Goal: Task Accomplishment & Management: Manage account settings

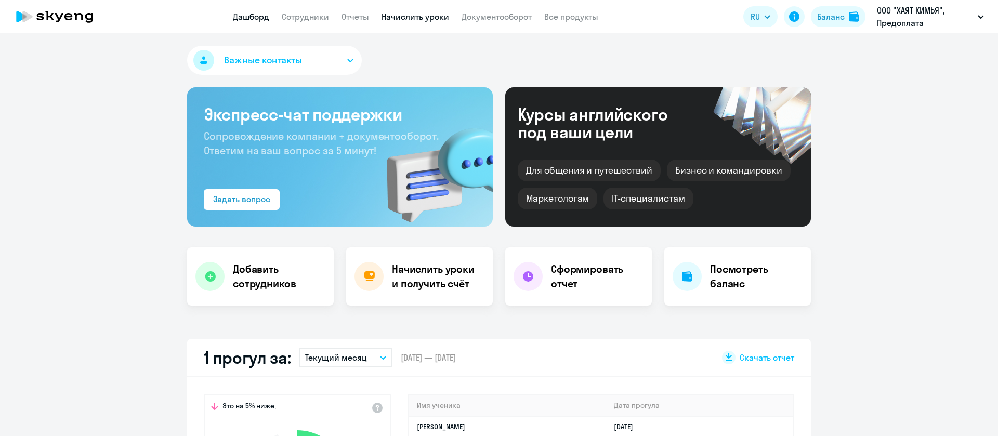
click at [425, 17] on link "Начислить уроки" at bounding box center [415, 16] width 68 height 10
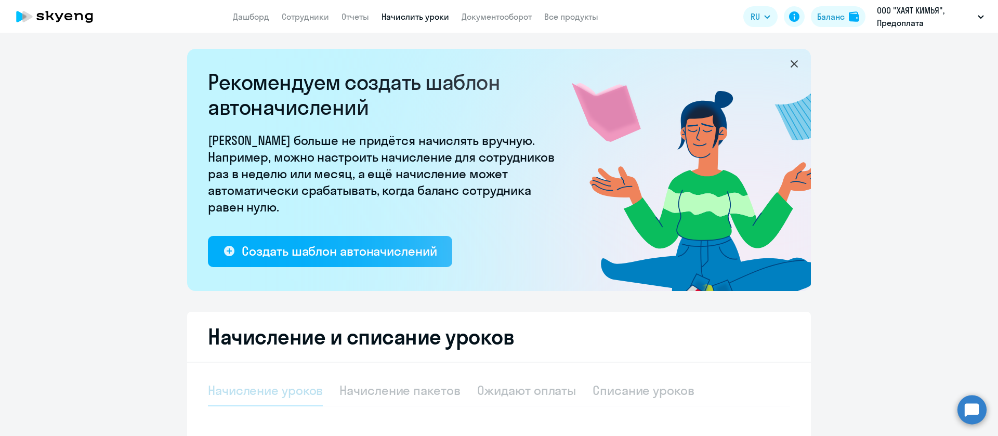
select select "10"
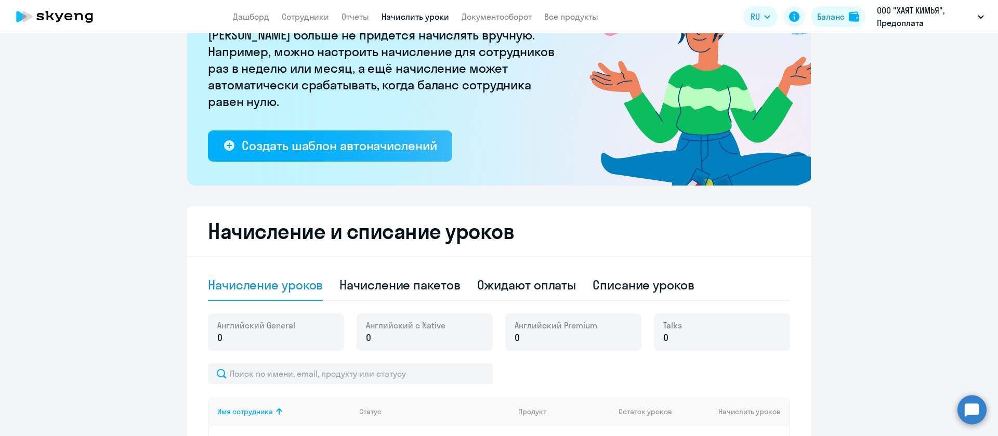
scroll to position [234, 0]
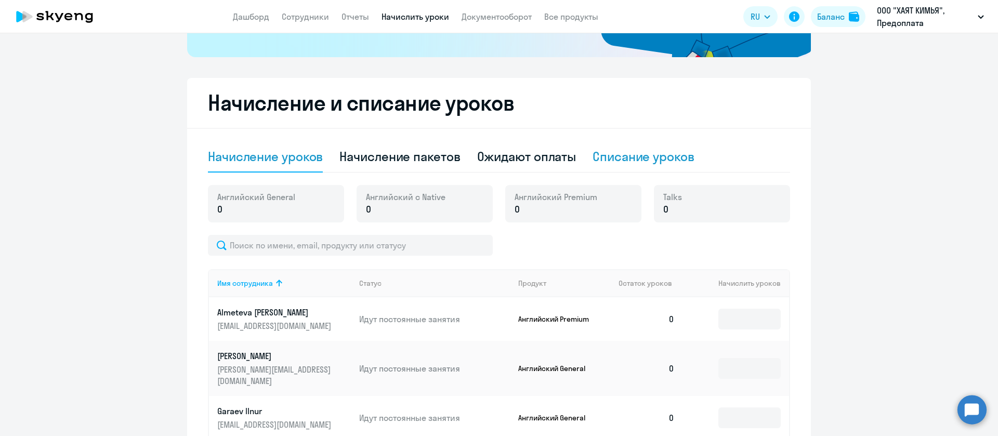
click at [630, 160] on div "Списание уроков" at bounding box center [643, 156] width 102 height 17
select select "10"
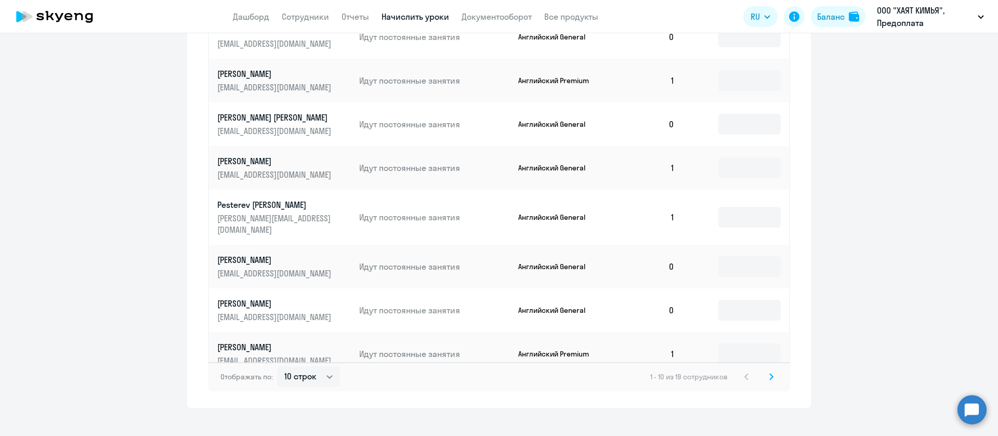
scroll to position [569, 0]
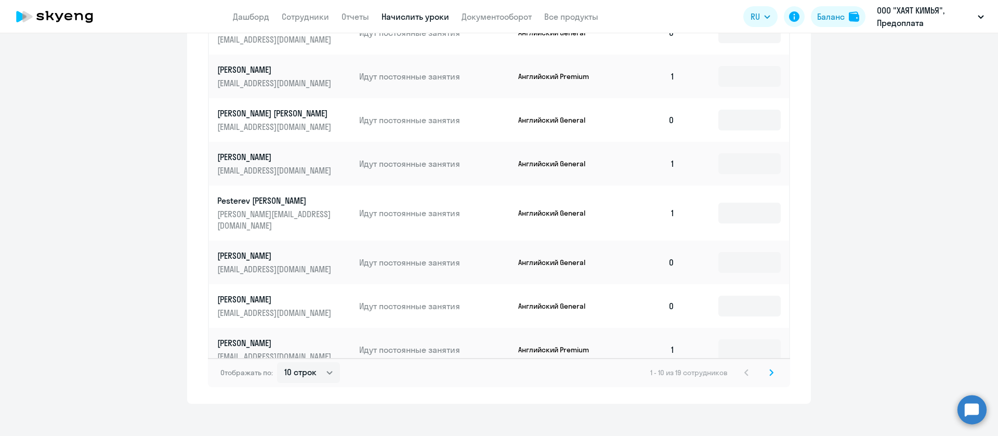
click at [772, 365] on div "Отображать по: 10 строк 30 строк 50 строк 1 - 10 из 19 сотрудников" at bounding box center [499, 372] width 582 height 29
click at [768, 366] on svg-icon at bounding box center [771, 372] width 12 height 12
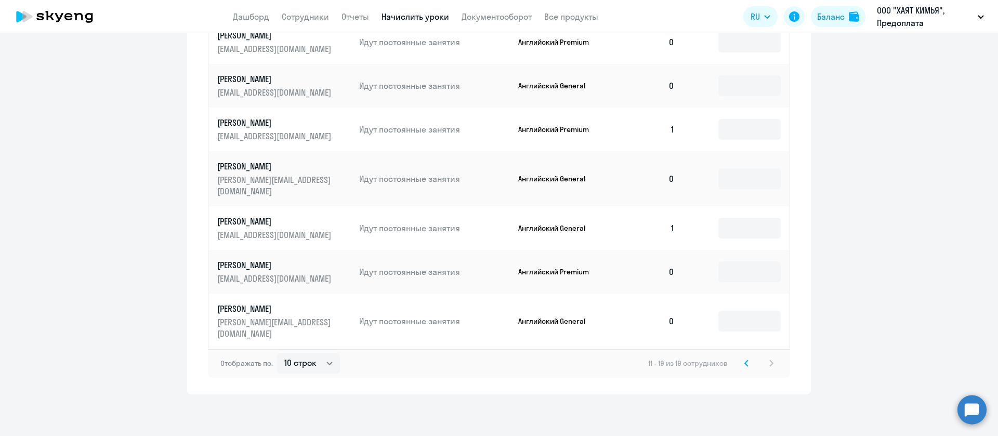
scroll to position [525, 0]
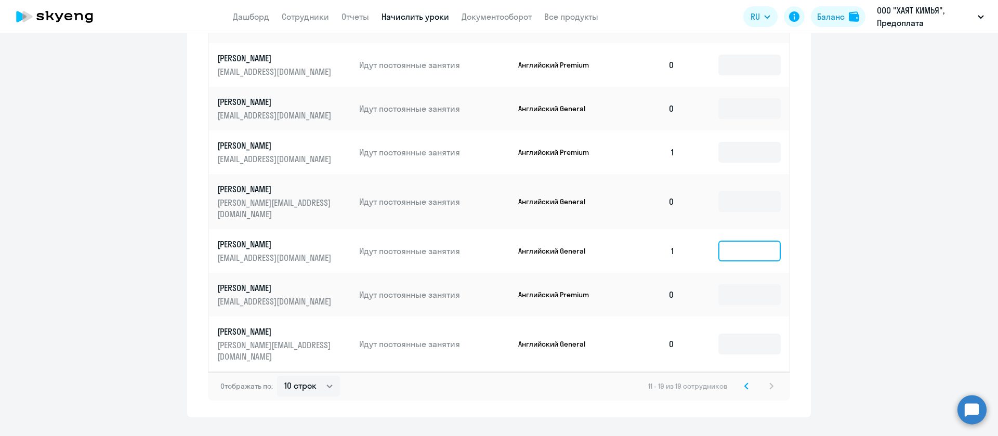
click at [736, 241] on input at bounding box center [749, 251] width 62 height 21
type input "1"
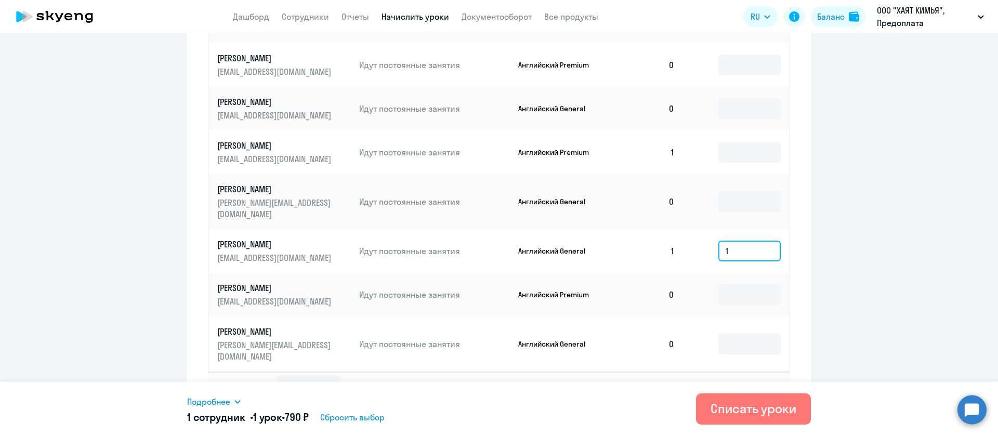
click at [731, 241] on input "1" at bounding box center [749, 251] width 62 height 21
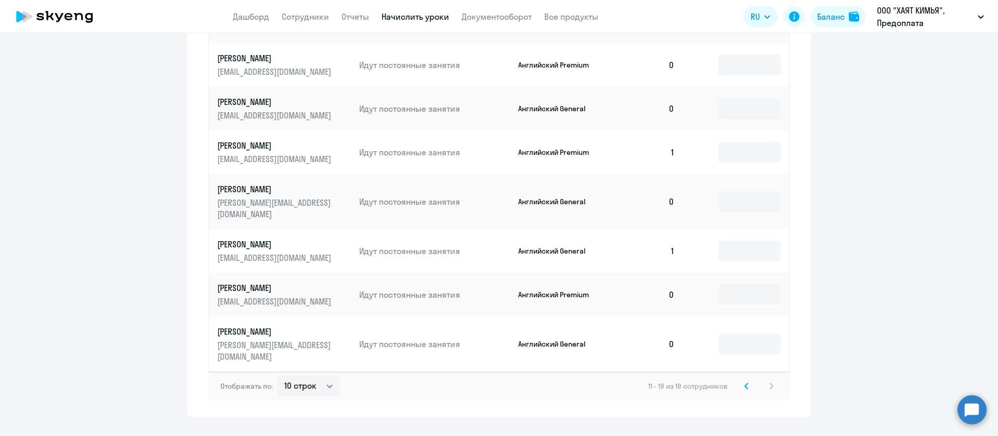
click at [804, 108] on div "Начисление и списание уроков Начисление уроков Начисление пакетов Ожидают оплат…" at bounding box center [499, 101] width 624 height 631
